Goal: Information Seeking & Learning: Understand process/instructions

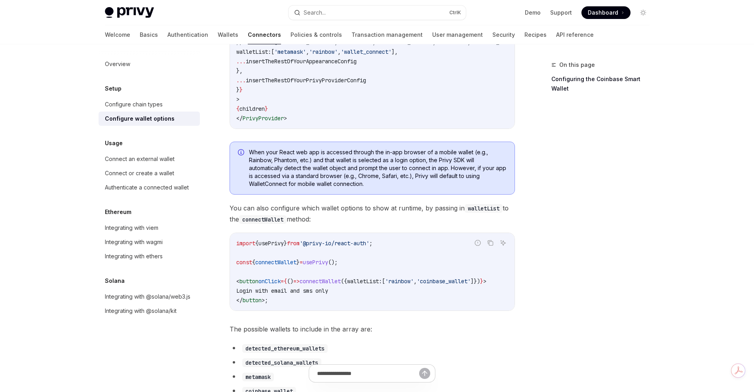
scroll to position [198, 0]
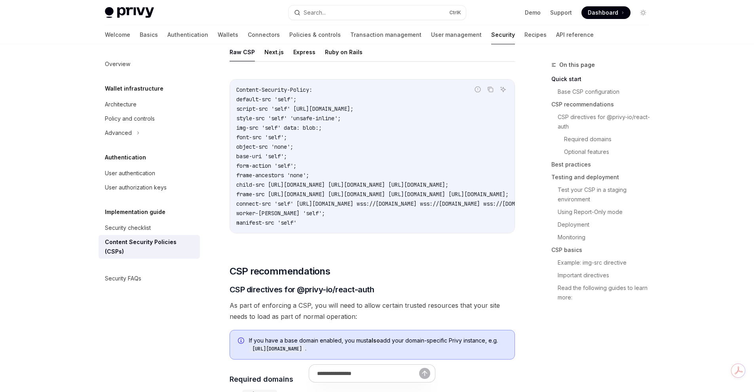
scroll to position [198, 0]
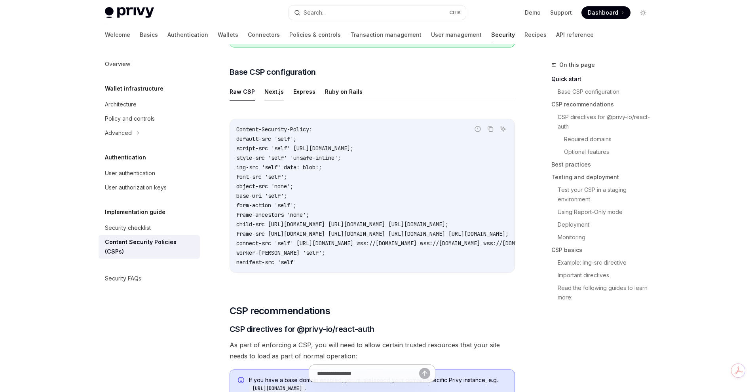
click at [272, 93] on button "Next.js" at bounding box center [273, 91] width 19 height 19
type textarea "*"
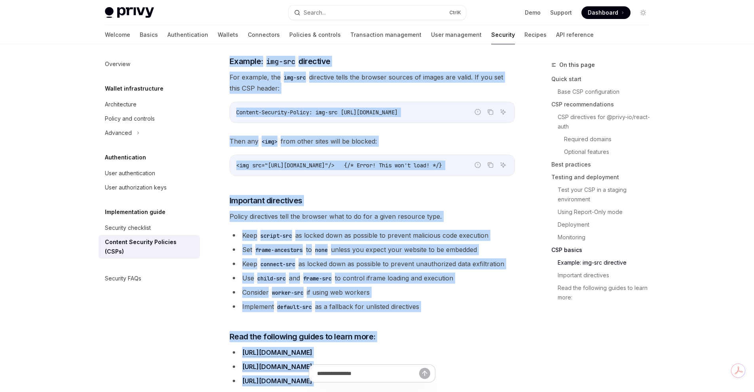
scroll to position [1999, 0]
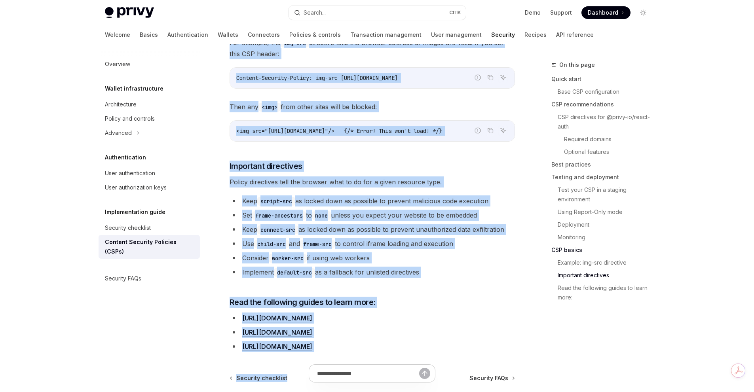
drag, startPoint x: 230, startPoint y: 137, endPoint x: 457, endPoint y: 270, distance: 263.2
copy div "LOR ipsumdolorsitam ​ CON adipiscing eli @seddo-ei/tempo-inci Ut labo et dolore…"
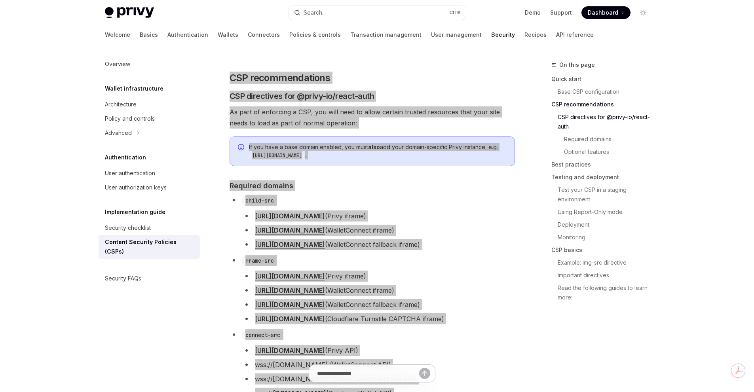
scroll to position [534, 0]
